Goal: Transaction & Acquisition: Purchase product/service

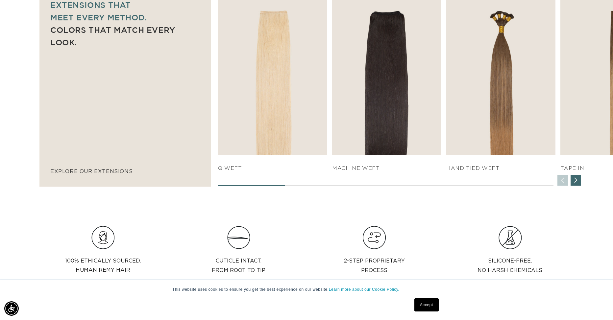
click at [342, 184] on div "SHOP NOW q weft SHOP NOW Machine Weft SHOP NOW" at bounding box center [415, 88] width 395 height 198
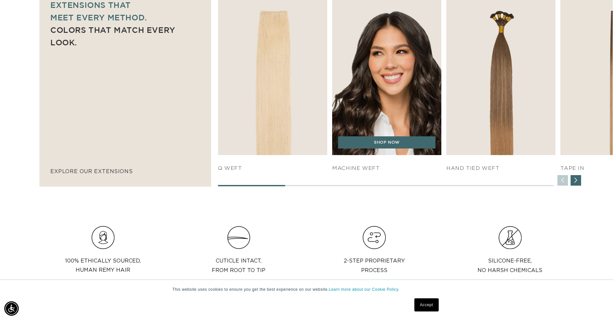
scroll to position [0, 567]
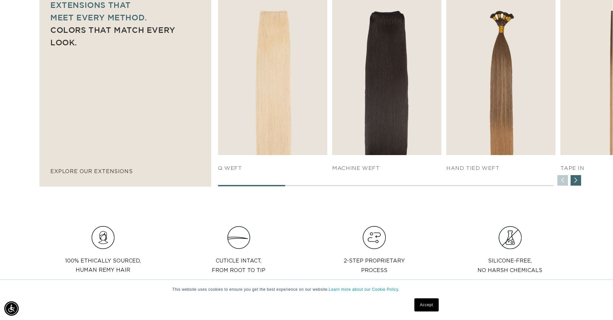
click at [581, 182] on div "Next slide" at bounding box center [576, 180] width 11 height 11
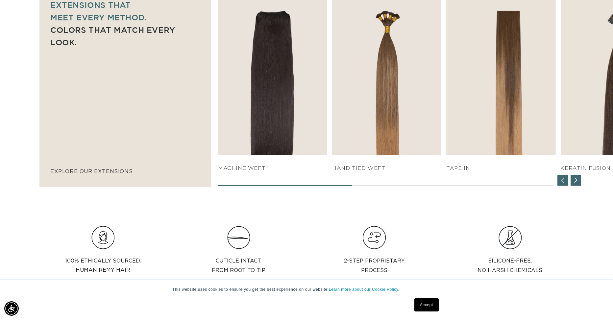
click at [580, 182] on div "Next slide" at bounding box center [576, 180] width 11 height 11
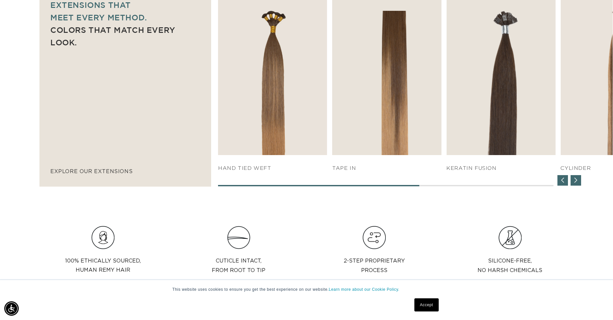
click at [580, 182] on div "Next slide" at bounding box center [576, 180] width 11 height 11
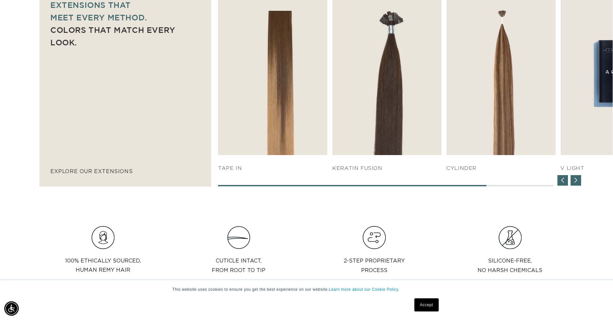
click at [580, 182] on div "Next slide" at bounding box center [576, 180] width 11 height 11
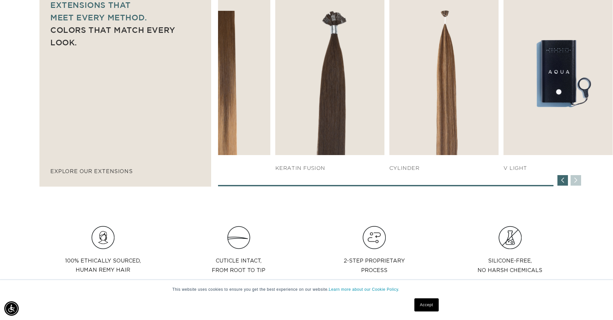
scroll to position [0, 1133]
click at [580, 182] on div "SHOP NOW q weft SHOP NOW Machine Weft SHOP NOW" at bounding box center [415, 88] width 395 height 198
click at [565, 184] on div "Previous slide" at bounding box center [563, 180] width 11 height 11
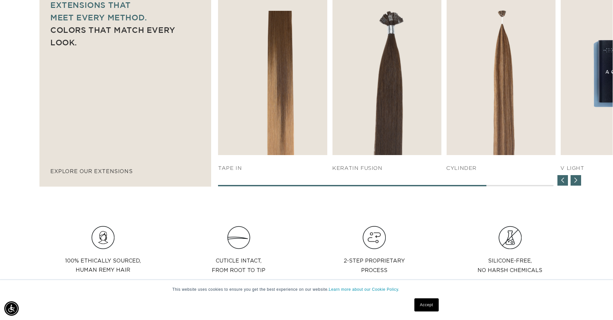
click at [565, 184] on div "Previous slide" at bounding box center [563, 180] width 11 height 11
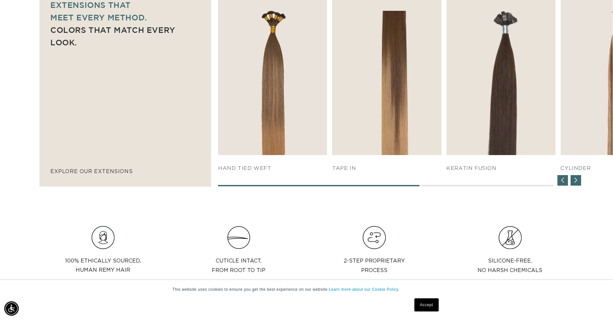
scroll to position [0, 0]
click at [565, 184] on div "Previous slide" at bounding box center [563, 180] width 11 height 11
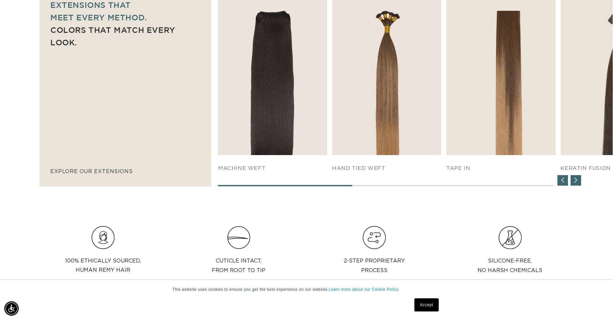
click at [565, 184] on div "Previous slide" at bounding box center [563, 180] width 11 height 11
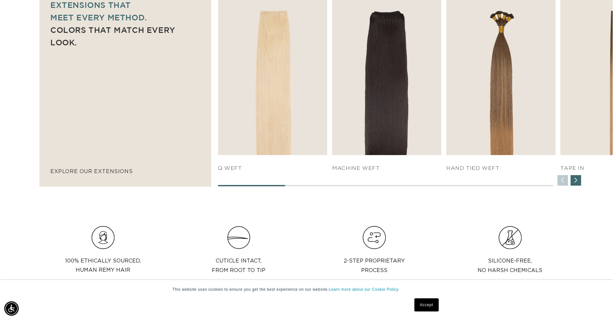
click at [579, 183] on div "Next slide" at bounding box center [576, 180] width 11 height 11
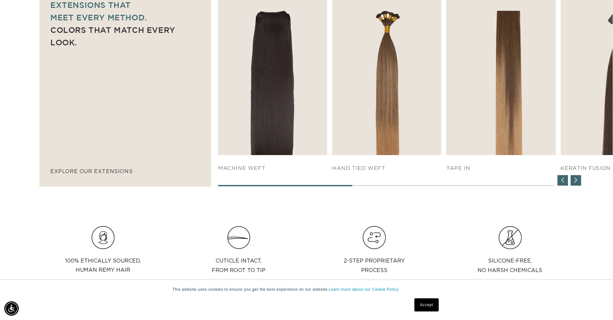
click at [579, 183] on div "Next slide" at bounding box center [576, 180] width 11 height 11
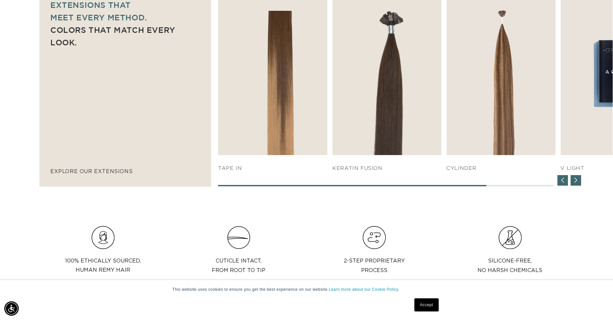
click at [579, 183] on div "Next slide" at bounding box center [576, 180] width 11 height 11
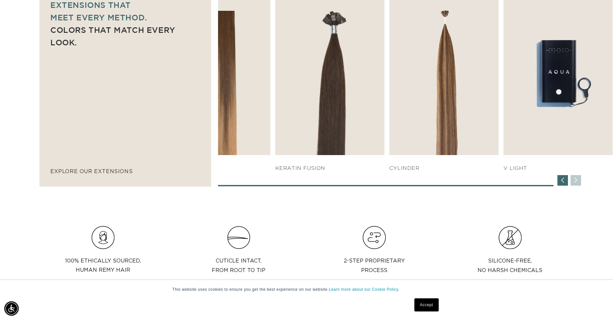
scroll to position [0, 567]
click at [579, 183] on div "SHOP NOW q weft SHOP NOW Machine Weft SHOP NOW" at bounding box center [415, 88] width 395 height 198
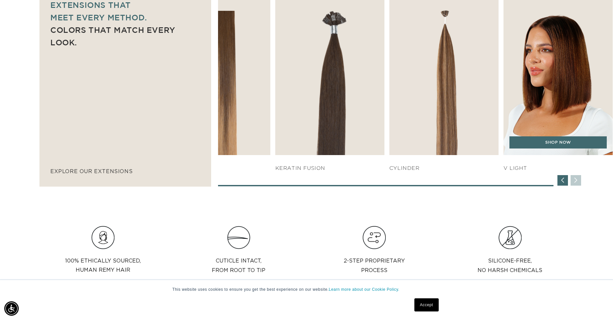
scroll to position [0, 1133]
click at [557, 125] on img "7 / 7" at bounding box center [558, 72] width 115 height 175
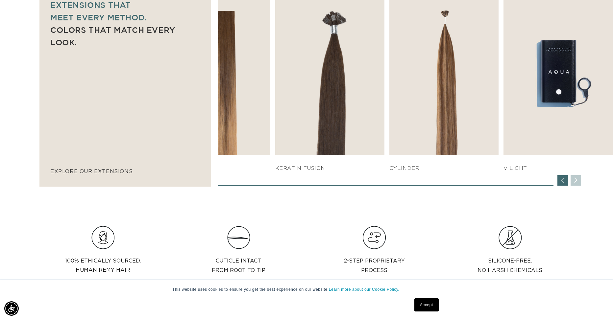
scroll to position [0, 0]
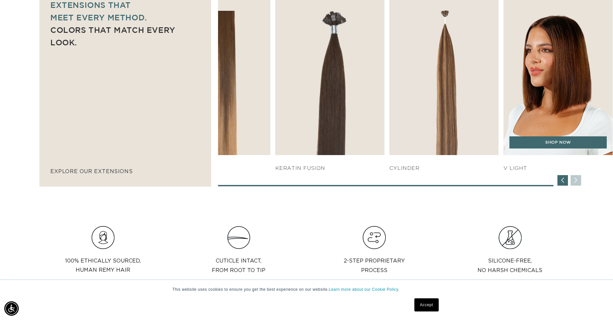
click at [537, 86] on img "7 / 7" at bounding box center [558, 72] width 115 height 175
click at [535, 145] on link "SHOP NOW" at bounding box center [558, 143] width 97 height 13
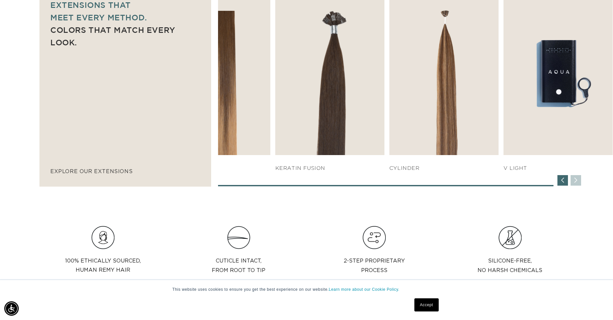
scroll to position [0, 567]
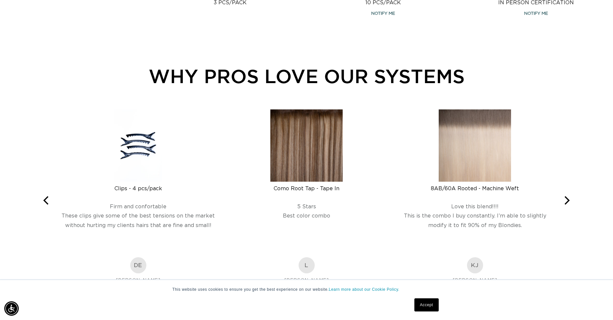
scroll to position [0, 1133]
click at [568, 202] on icon "Next" at bounding box center [567, 201] width 5 height 9
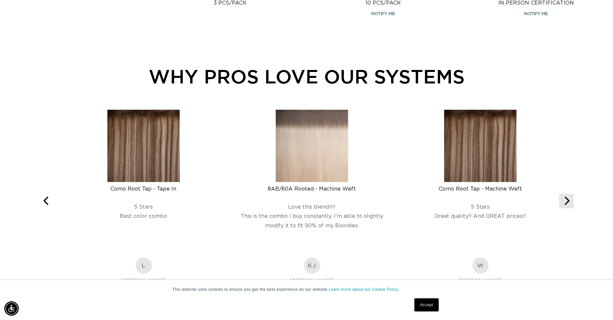
click at [568, 202] on icon "Next" at bounding box center [567, 201] width 5 height 9
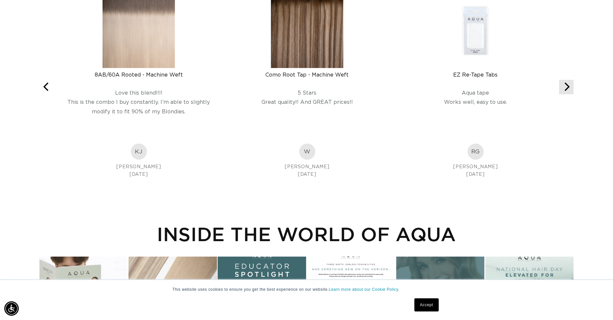
scroll to position [759, 0]
